Goal: Transaction & Acquisition: Download file/media

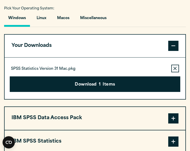
scroll to position [374, 0]
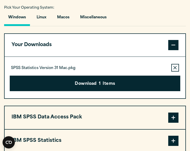
click at [174, 66] on icon "button" at bounding box center [174, 68] width 3 height 4
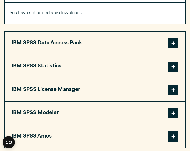
scroll to position [428, 0]
click at [98, 67] on button "IBM SPSS Statistics" at bounding box center [95, 66] width 180 height 23
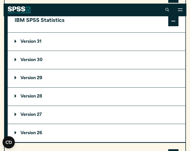
scroll to position [473, 0]
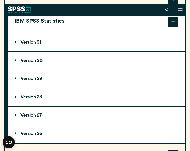
click at [66, 80] on summary "Version 29" at bounding box center [96, 79] width 177 height 18
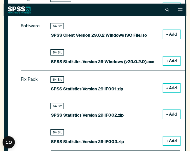
scroll to position [570, 0]
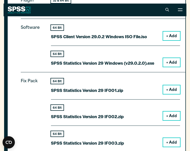
click at [119, 60] on p "SPSS Statistics Version 29 Windows (v29.0.2.0).exe" at bounding box center [102, 63] width 103 height 7
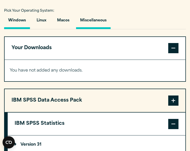
scroll to position [371, 0]
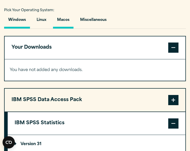
click at [65, 23] on button "Macos" at bounding box center [63, 21] width 20 height 15
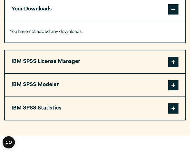
scroll to position [410, 0]
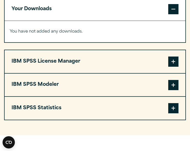
click at [171, 110] on span at bounding box center [173, 108] width 10 height 10
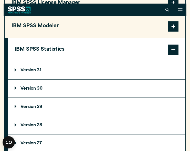
scroll to position [468, 0]
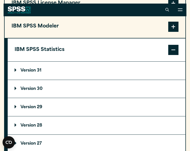
click at [87, 102] on summary "Version 29" at bounding box center [96, 107] width 177 height 18
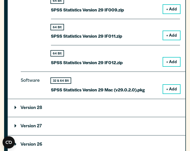
scroll to position [752, 0]
click at [171, 85] on button "+ Add" at bounding box center [171, 89] width 17 height 9
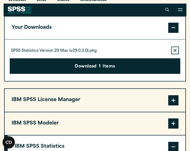
scroll to position [391, 0]
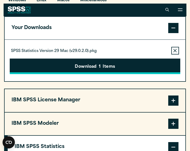
click at [134, 64] on button "Download 1 Items" at bounding box center [95, 67] width 170 height 16
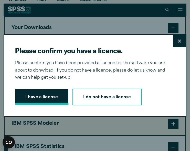
click at [53, 95] on button "I have a license" at bounding box center [41, 97] width 53 height 16
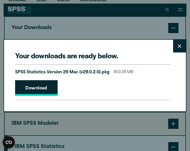
click at [44, 91] on link "Download" at bounding box center [36, 88] width 42 height 16
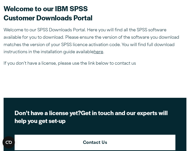
click at [99, 53] on link "here" at bounding box center [98, 52] width 9 height 4
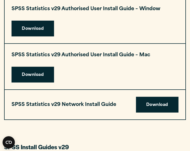
scroll to position [557, 0]
click at [41, 72] on link "Download" at bounding box center [32, 75] width 42 height 16
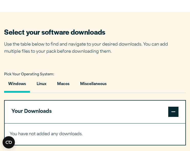
scroll to position [307, 0]
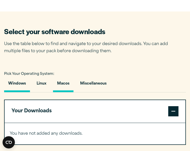
click at [66, 81] on button "Macos" at bounding box center [63, 85] width 20 height 15
